Goal: Book appointment/travel/reservation

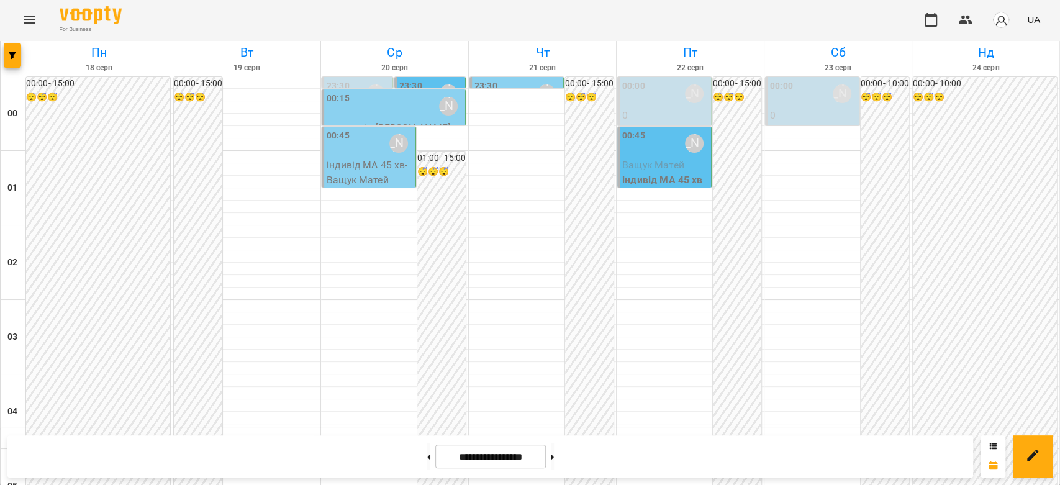
scroll to position [1093, 0]
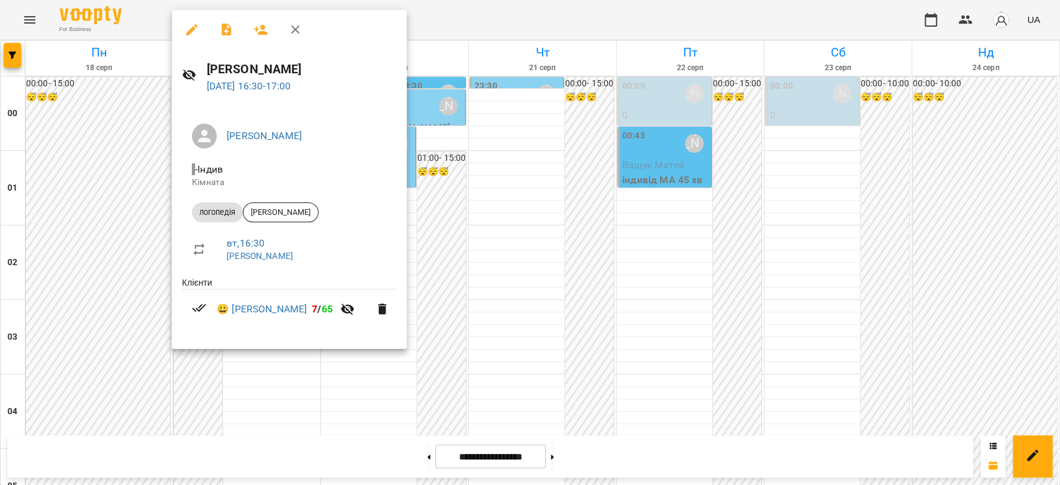
click at [451, 196] on div at bounding box center [530, 242] width 1060 height 485
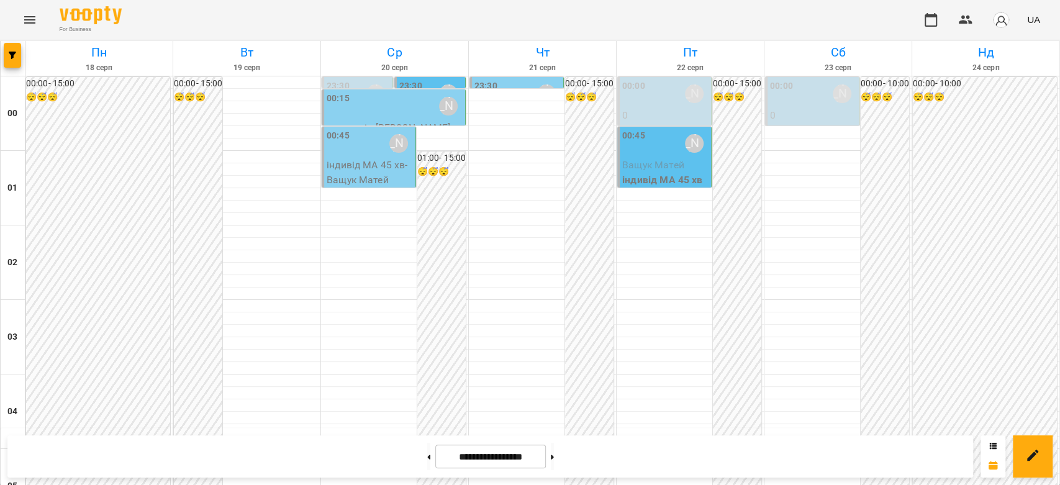
scroll to position [1163, 0]
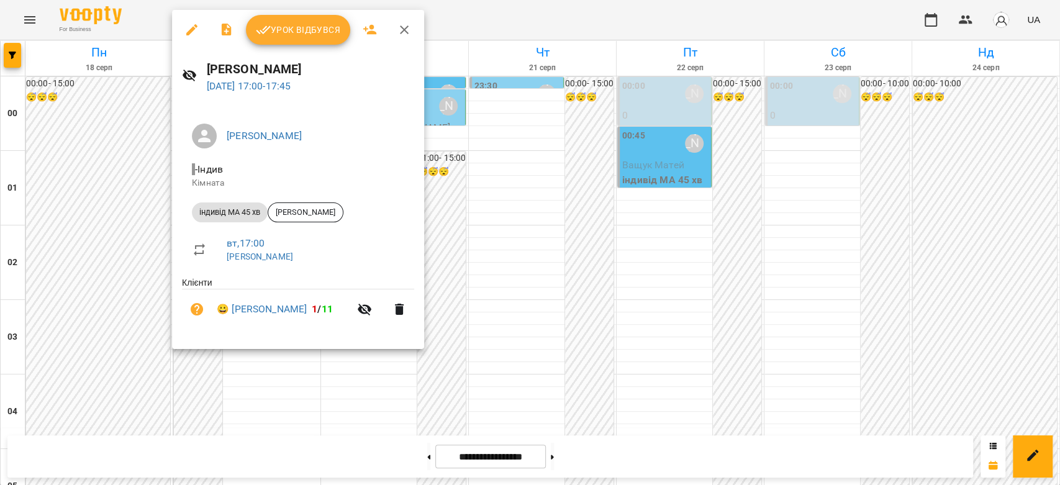
click at [469, 183] on div at bounding box center [530, 242] width 1060 height 485
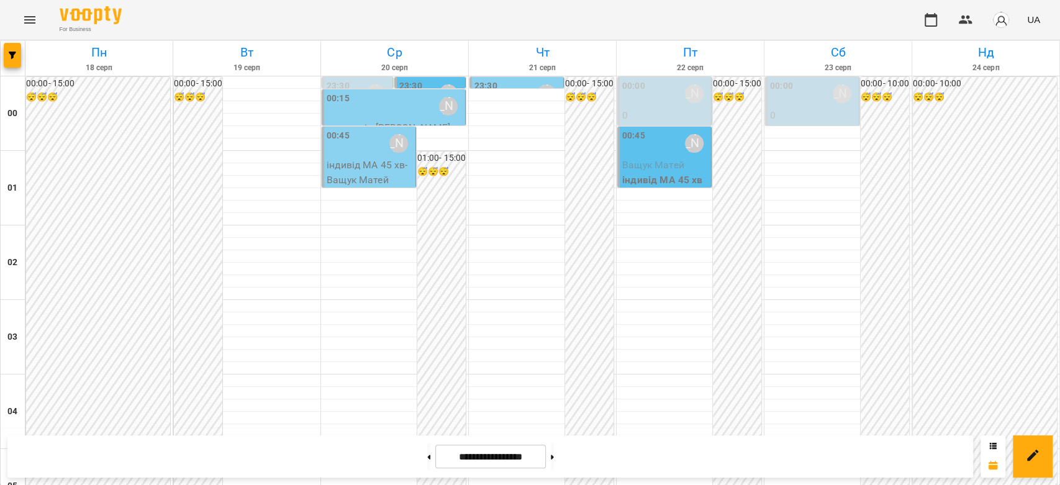
scroll to position [1232, 0]
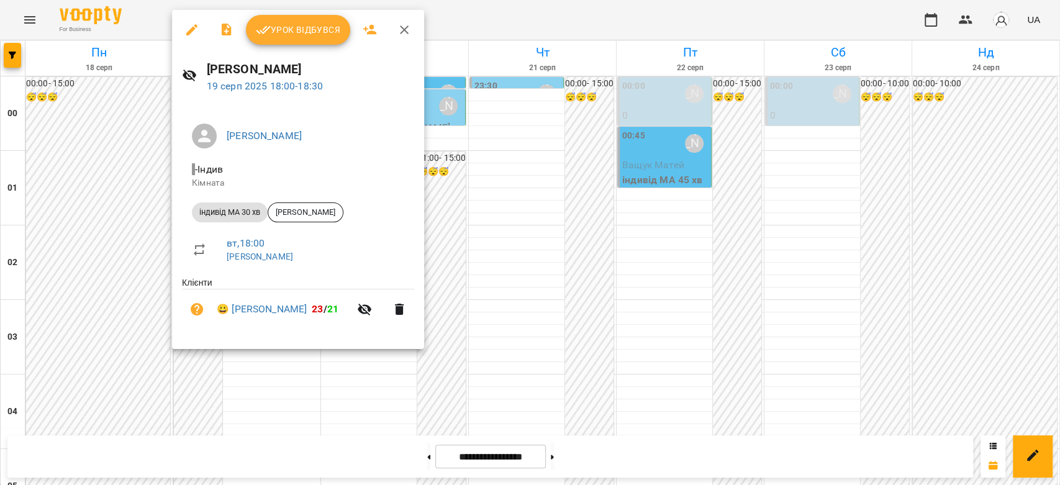
click at [466, 173] on div at bounding box center [530, 242] width 1060 height 485
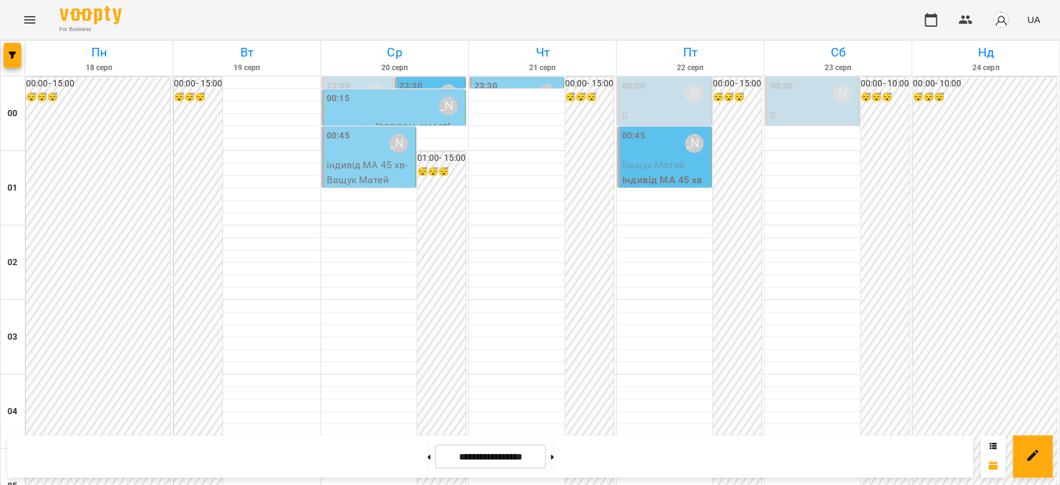
scroll to position [1367, 0]
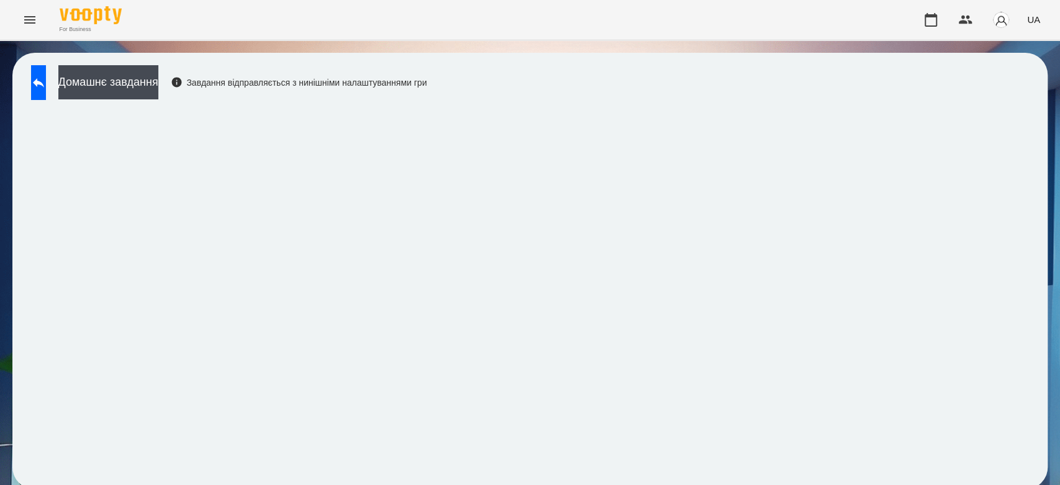
click at [46, 73] on button at bounding box center [38, 82] width 15 height 35
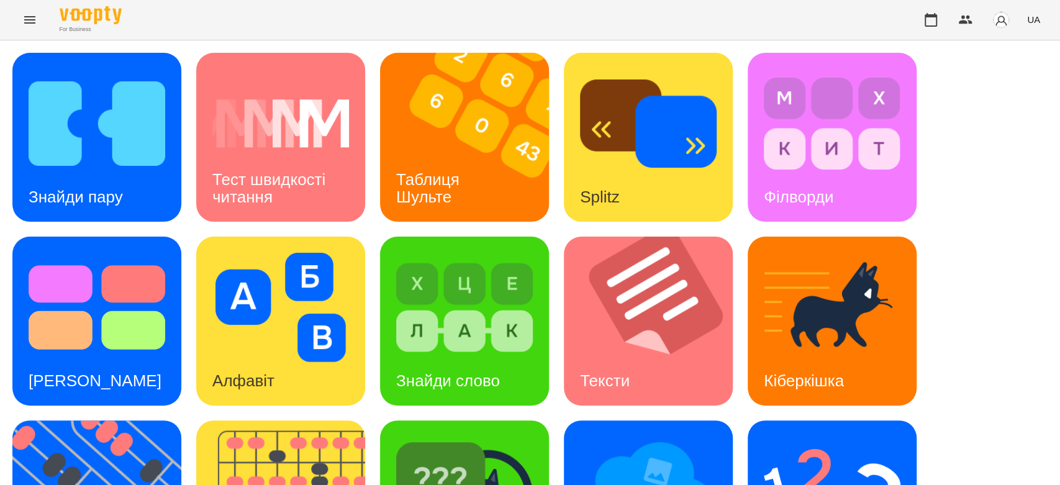
click at [29, 21] on icon "Menu" at bounding box center [29, 19] width 15 height 15
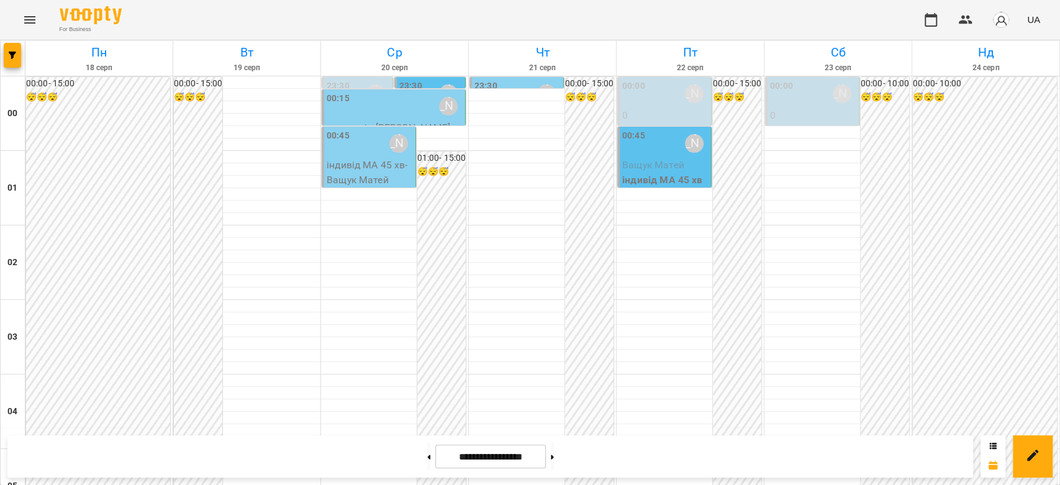
scroll to position [1298, 0]
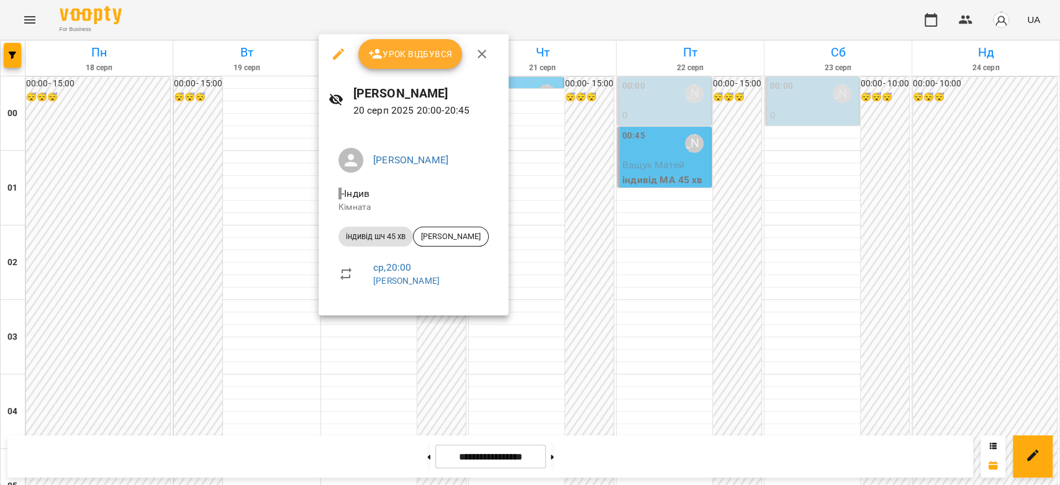
click at [677, 252] on div at bounding box center [530, 242] width 1060 height 485
